Goal: Find specific page/section: Find specific page/section

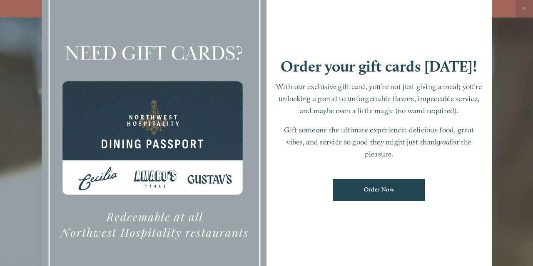
scroll to position [18, 0]
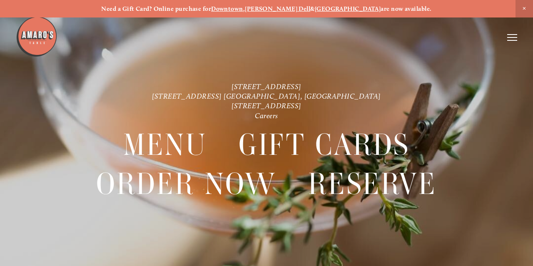
click at [512, 38] on icon at bounding box center [513, 38] width 10 height 8
click at [419, 38] on span "Visit" at bounding box center [420, 37] width 12 height 7
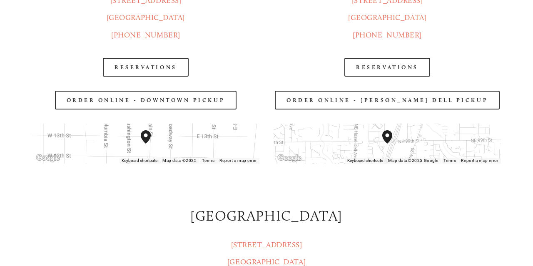
scroll to position [971, 0]
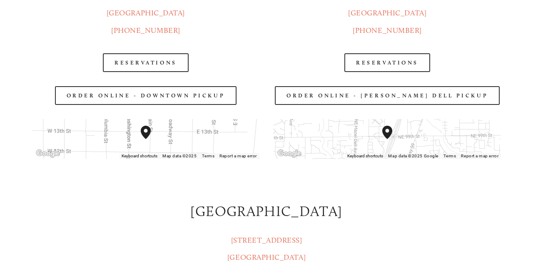
click at [166, 148] on div at bounding box center [146, 139] width 228 height 40
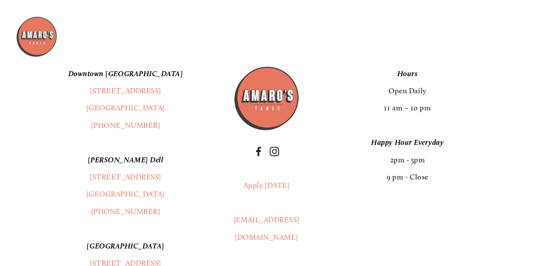
scroll to position [1704, 0]
